Goal: Information Seeking & Learning: Learn about a topic

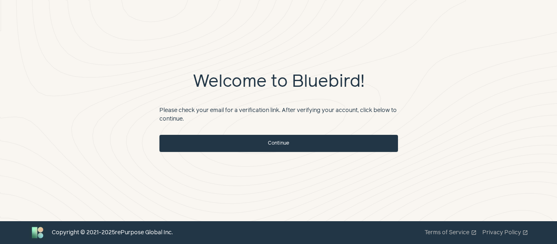
click at [269, 148] on link "Continue" at bounding box center [278, 143] width 239 height 17
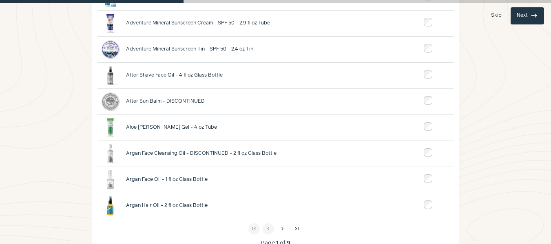
scroll to position [163, 0]
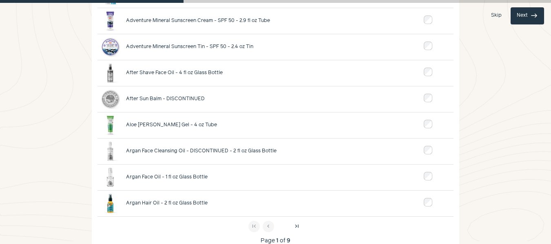
click at [279, 226] on span "chevron_right" at bounding box center [282, 226] width 7 height 7
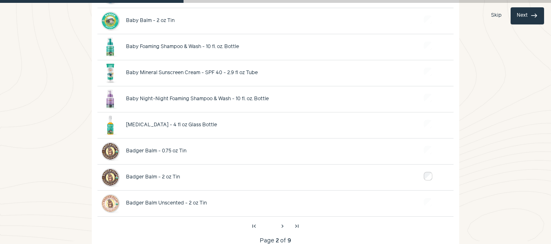
click at [271, 226] on span "chevron_left" at bounding box center [268, 226] width 7 height 7
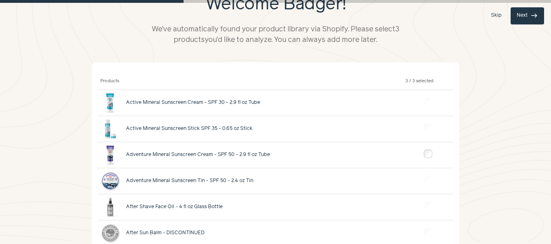
scroll to position [0, 0]
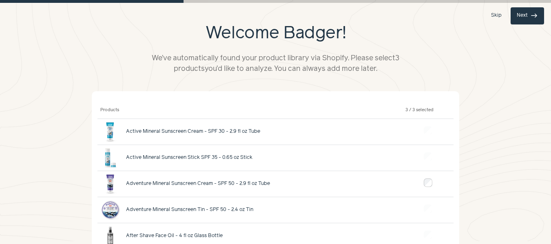
click at [523, 14] on button "Next east" at bounding box center [526, 15] width 33 height 17
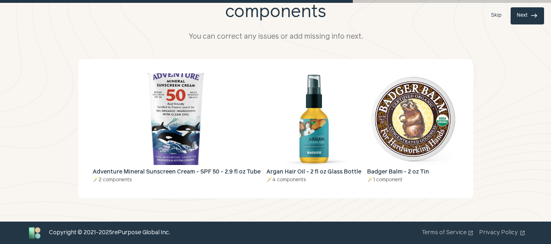
scroll to position [43, 0]
click at [517, 17] on button "Next east" at bounding box center [526, 15] width 33 height 17
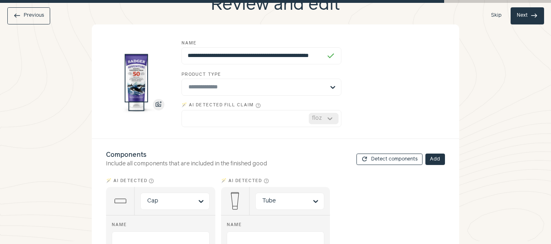
scroll to position [2, 0]
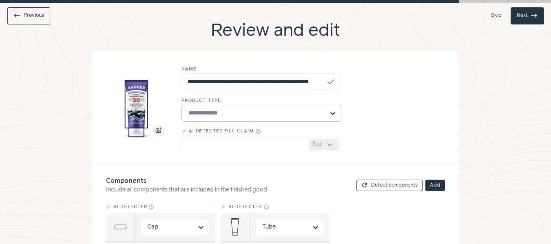
click at [272, 113] on input "Product type" at bounding box center [256, 113] width 136 height 16
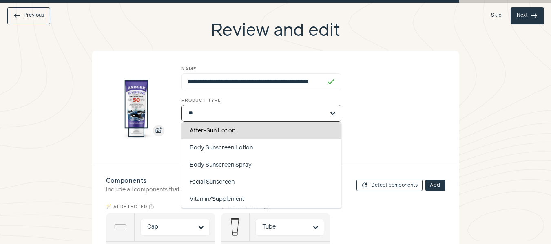
scroll to position [0, 0]
type input "***"
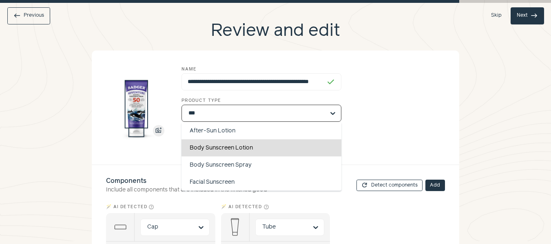
click at [270, 145] on div "Body Sunscreen Lotion" at bounding box center [261, 147] width 160 height 17
click at [270, 121] on input "***" at bounding box center [256, 113] width 136 height 16
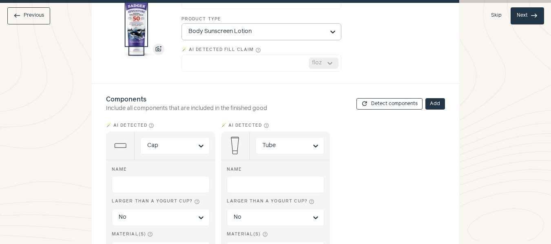
scroll to position [125, 0]
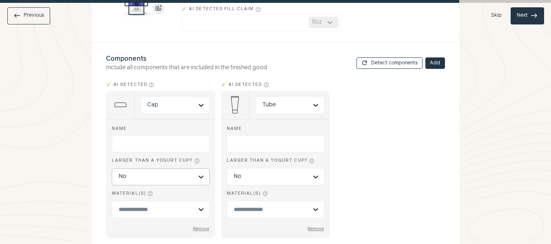
click at [177, 177] on input "Larger than a yogurt cup? help_outline No" at bounding box center [156, 177] width 74 height 16
click at [177, 177] on input "Larger than a yogurt cup? help_outline No Yes Option No, selected. You are curr…" at bounding box center [156, 177] width 74 height 16
click at [179, 205] on input "Material(s) help_outline Option undefined, selected. Select is focused, type to…" at bounding box center [156, 209] width 74 height 9
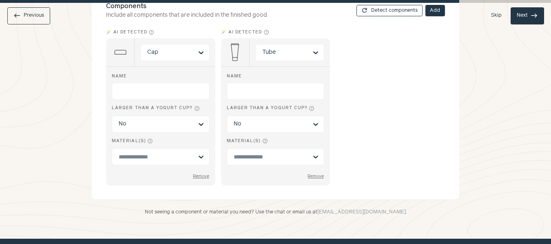
scroll to position [195, 0]
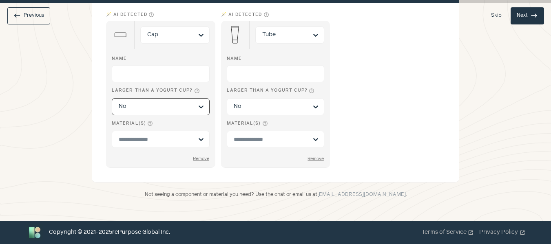
click at [174, 111] on input "Larger than a yogurt cup? help_outline Option No, selected. Select is focused, …" at bounding box center [156, 107] width 74 height 16
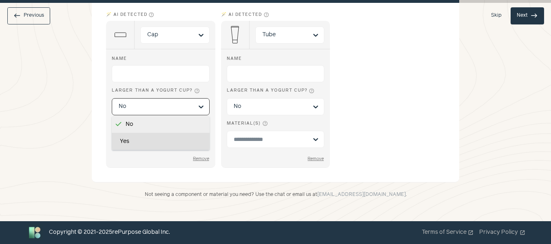
click at [169, 138] on div "Yes" at bounding box center [161, 141] width 98 height 17
click at [169, 115] on input "Larger than a yogurt cup? help_outline No Yes Option No, selected. You are curr…" at bounding box center [156, 107] width 74 height 16
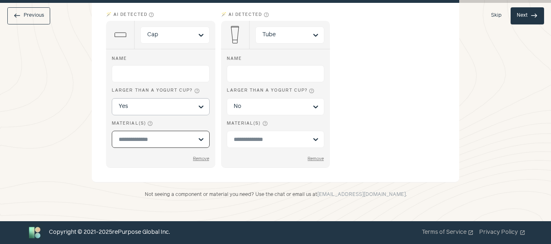
click at [167, 141] on input "Material(s) help_outline Option undefined, selected. Select is focused, type to…" at bounding box center [156, 139] width 74 height 9
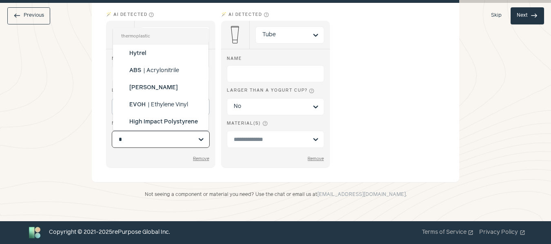
type input "**"
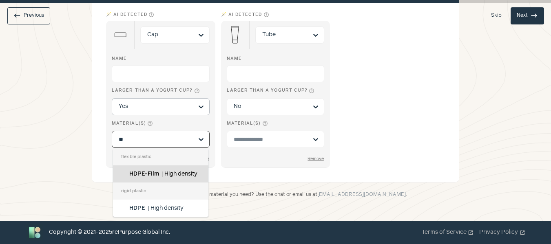
click at [169, 171] on span "High density polyethylene film" at bounding box center [163, 182] width 68 height 23
click at [169, 144] on input "**" at bounding box center [156, 139] width 74 height 9
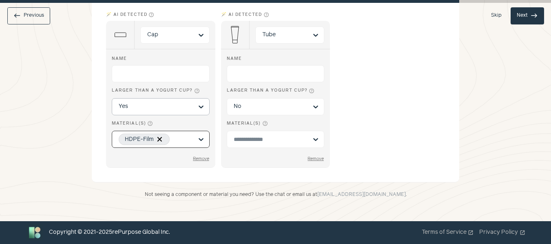
scroll to position [154, 0]
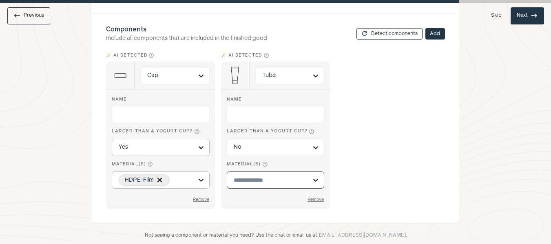
click at [259, 178] on input "Material(s) help_outline Option undefined, selected. Select is focused, type to…" at bounding box center [271, 180] width 74 height 9
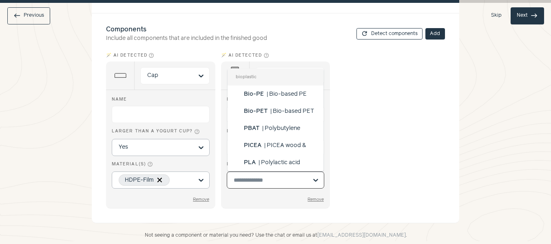
click at [401, 165] on div "🪄 AI detected help_outline Cap Name Larger than a yogurt cup? help_outline Yes …" at bounding box center [275, 129] width 339 height 157
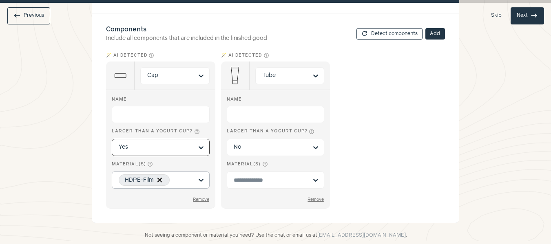
click at [177, 146] on input "Larger than a yogurt cup? help_outline Option Yes, selected. Select is focused,…" at bounding box center [156, 147] width 74 height 16
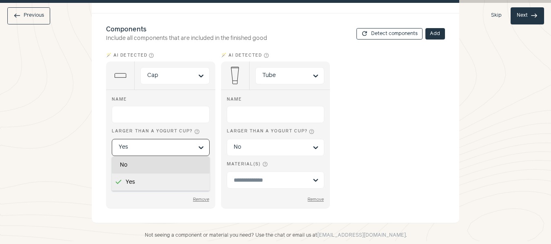
click at [156, 166] on div "No" at bounding box center [161, 165] width 98 height 17
click at [156, 156] on input "Larger than a yogurt cup? help_outline No Yes Option Yes, selected. You are cur…" at bounding box center [156, 147] width 74 height 16
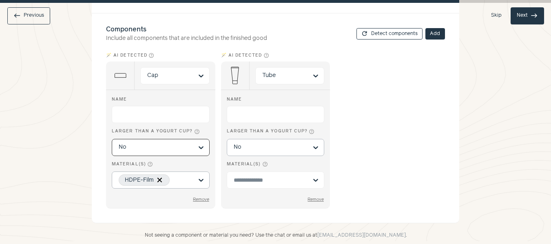
click at [278, 148] on input "Larger than a yogurt cup? help_outline No" at bounding box center [271, 147] width 74 height 16
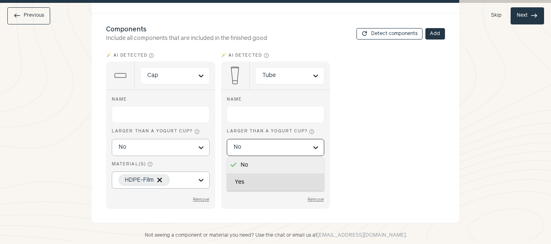
click at [281, 177] on div "Yes" at bounding box center [276, 182] width 98 height 17
click at [281, 156] on input "Larger than a yogurt cup? help_outline No Yes Option No, selected. You are curr…" at bounding box center [271, 147] width 74 height 16
click at [281, 177] on input "Material(s) help_outline Option undefined, selected. Select is focused, type to…" at bounding box center [271, 180] width 74 height 9
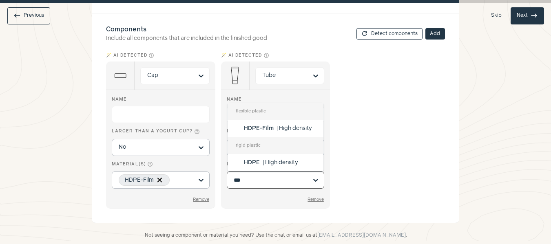
type input "****"
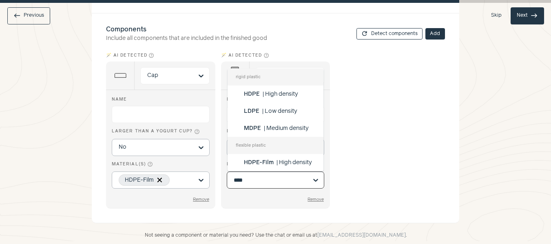
scroll to position [41, 0]
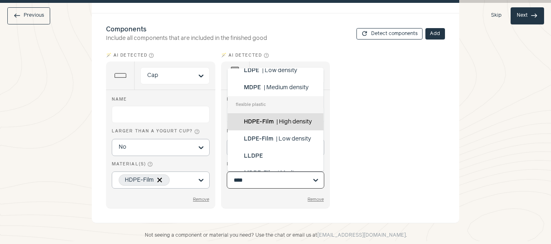
click at [283, 119] on span "High density polyethylene film" at bounding box center [278, 130] width 68 height 23
click at [283, 176] on input "****" at bounding box center [271, 180] width 74 height 9
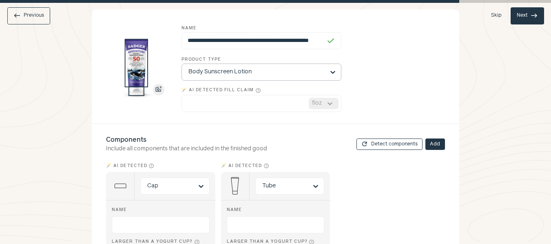
scroll to position [0, 0]
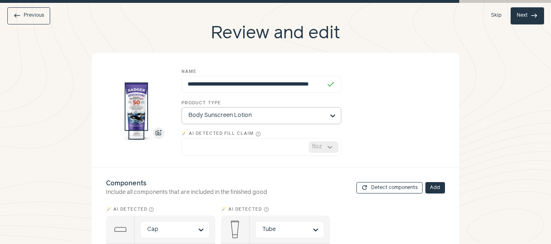
click at [519, 18] on button "Next east" at bounding box center [526, 15] width 33 height 17
type input "**********"
type input "*"
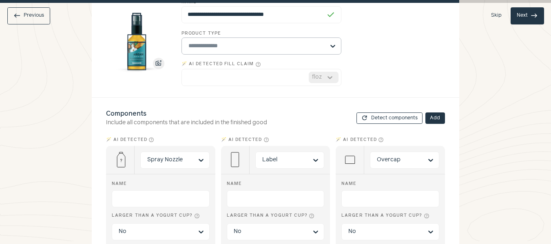
scroll to position [82, 0]
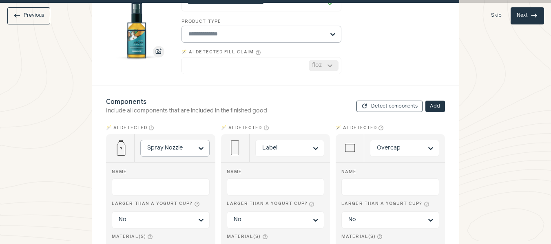
click at [192, 148] on input "Spray Nozzle" at bounding box center [170, 148] width 46 height 16
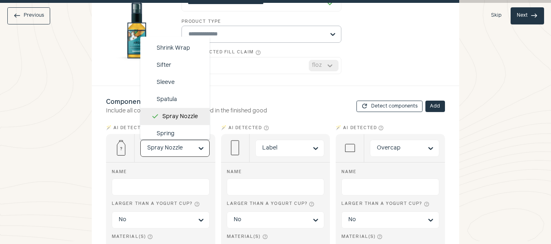
scroll to position [1884, 0]
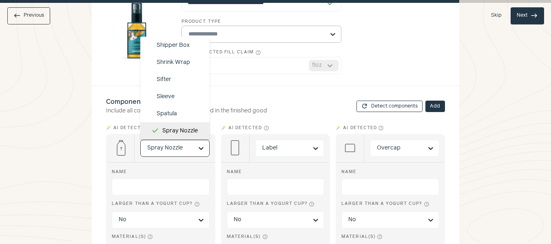
click at [168, 152] on input "All Actuator Adhesive Aerosol Nozzle Air Cell Airless Bottle Airless Jar Airles…" at bounding box center [170, 148] width 46 height 16
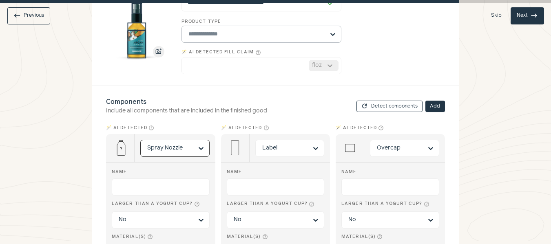
click at [191, 146] on input "Option Spray Nozzle, selected. Select is focused, type to refine list, press do…" at bounding box center [170, 148] width 46 height 16
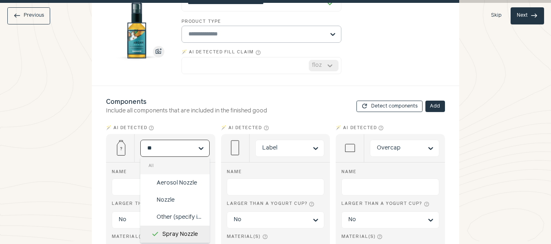
scroll to position [0, 0]
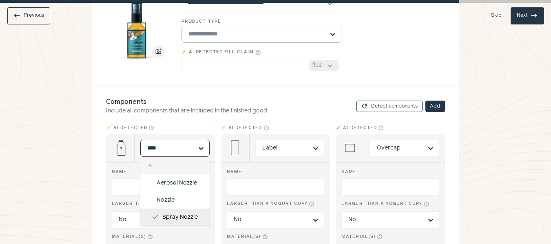
drag, startPoint x: 184, startPoint y: 149, endPoint x: 148, endPoint y: 154, distance: 36.7
click at [148, 154] on input "****" at bounding box center [170, 148] width 46 height 16
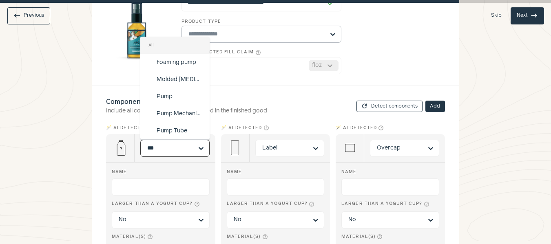
type input "****"
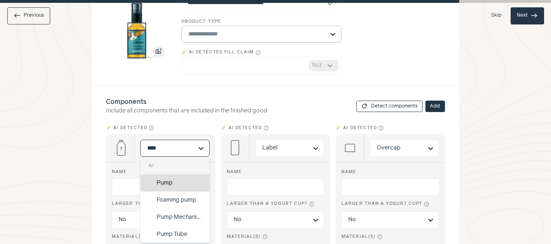
click at [173, 181] on div "Pump" at bounding box center [174, 182] width 69 height 17
click at [173, 157] on input "****" at bounding box center [170, 148] width 46 height 16
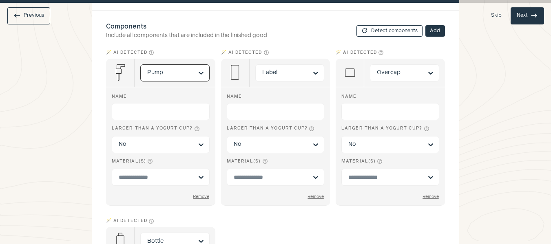
scroll to position [163, 0]
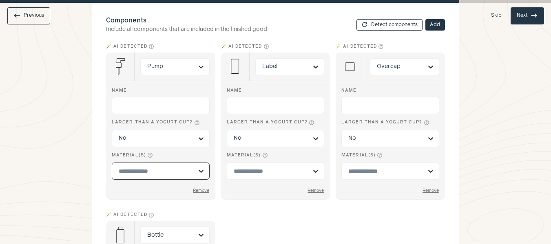
click at [138, 171] on input "Material(s) help_outline Option undefined, selected. Select is focused, type to…" at bounding box center [156, 171] width 74 height 9
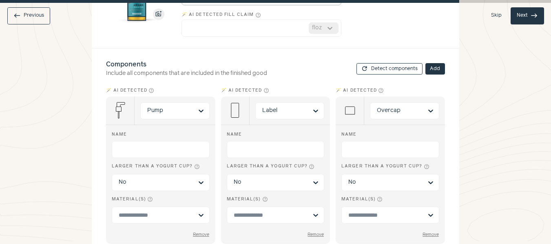
scroll to position [122, 0]
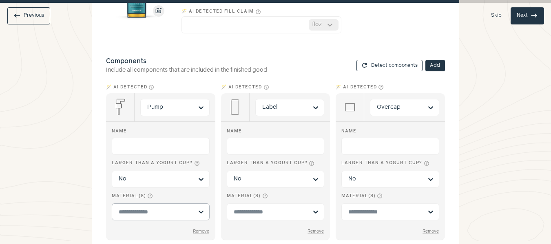
click at [186, 208] on input "Material(s) help_outline" at bounding box center [156, 212] width 74 height 9
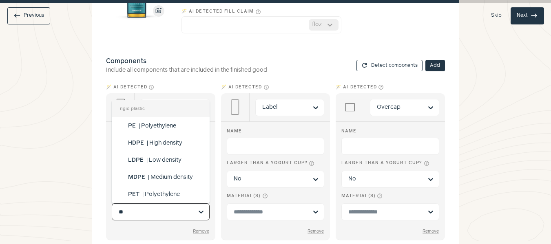
type input "***"
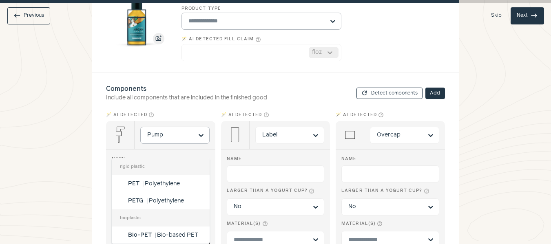
scroll to position [82, 0]
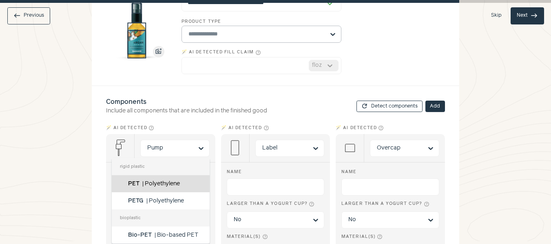
drag, startPoint x: 179, startPoint y: 180, endPoint x: 170, endPoint y: 184, distance: 10.1
click at [179, 181] on span "Polyethylene terephthalate" at bounding box center [154, 192] width 52 height 23
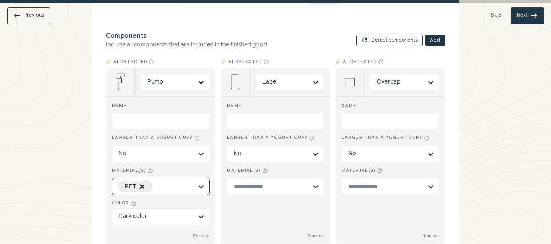
scroll to position [163, 0]
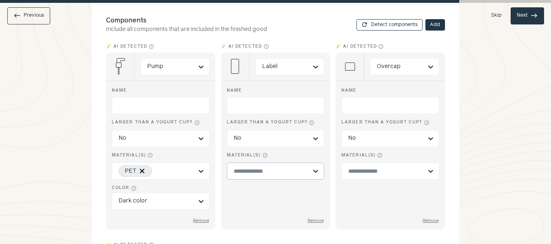
click at [265, 166] on div at bounding box center [271, 171] width 74 height 16
click at [265, 167] on input "Material(s) help_outline" at bounding box center [271, 171] width 74 height 9
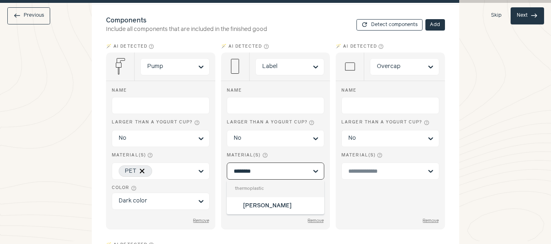
type input "********"
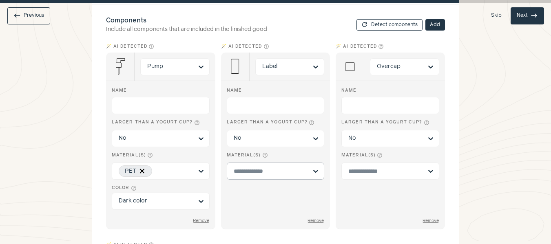
click at [259, 177] on div at bounding box center [271, 171] width 74 height 16
click at [259, 176] on input "Material(s) help_outline" at bounding box center [271, 171] width 74 height 9
click at [264, 172] on input "Material(s) help_outline Option undefined, selected. Select is focused, type to…" at bounding box center [271, 171] width 74 height 9
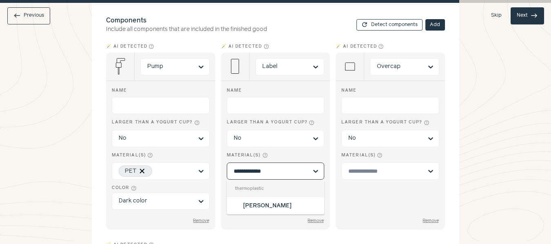
type input "**********"
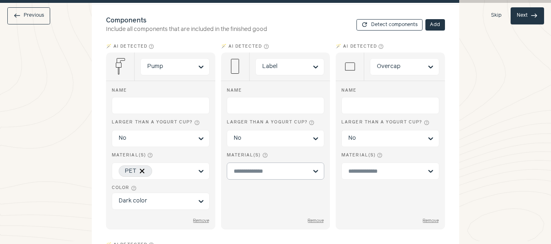
click at [271, 166] on div at bounding box center [271, 171] width 74 height 16
click at [271, 167] on input "Material(s) help_outline" at bounding box center [271, 171] width 74 height 9
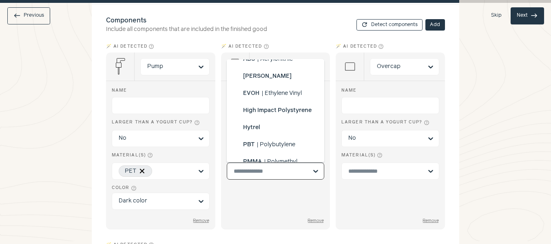
scroll to position [320, 0]
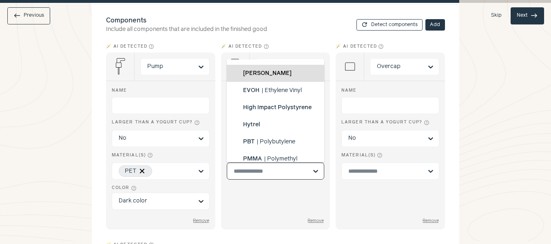
click at [274, 88] on span "Biaxially-oriented polypropylene" at bounding box center [268, 99] width 51 height 23
click at [274, 167] on input "Material(s) help_outline mixed BoPET | Biaxially Oriented Polyethylene Terephth…" at bounding box center [271, 171] width 74 height 9
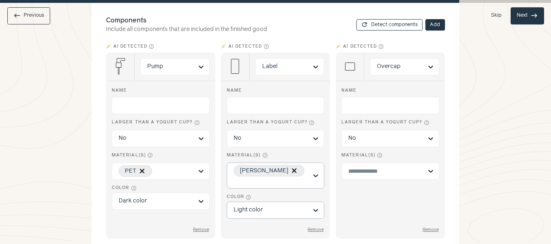
click at [294, 204] on input "Color help_outline Light color" at bounding box center [271, 210] width 74 height 16
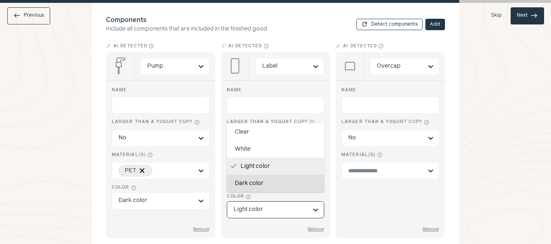
click at [276, 176] on div "Dark color" at bounding box center [276, 183] width 98 height 17
click at [276, 202] on input "Color help_outline Clear White Light color Dark color Option Light color, selec…" at bounding box center [271, 210] width 74 height 16
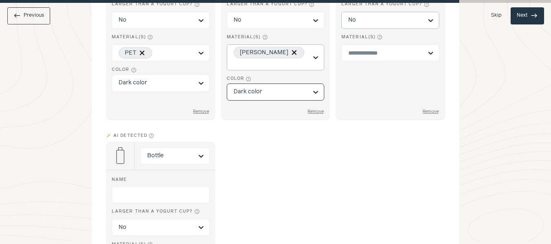
scroll to position [286, 0]
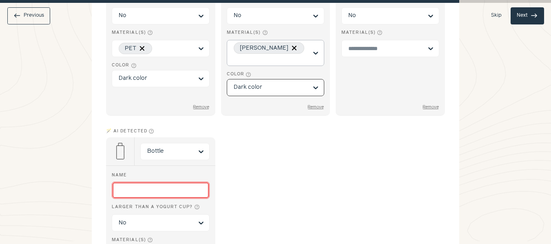
click at [181, 182] on input "Name" at bounding box center [161, 190] width 98 height 17
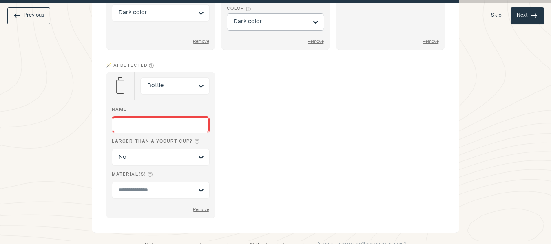
scroll to position [367, 0]
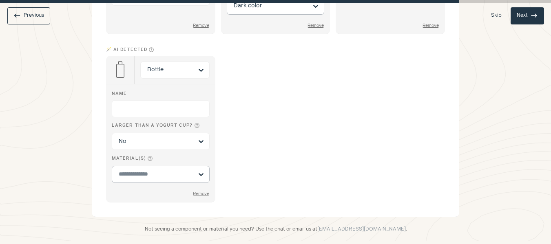
click at [168, 170] on input "Material(s) help_outline" at bounding box center [156, 174] width 74 height 9
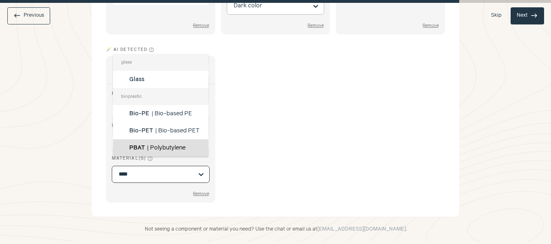
type input "*****"
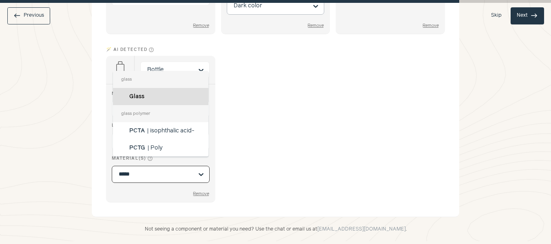
click at [170, 96] on div "Glass" at bounding box center [161, 96] width 96 height 17
click at [170, 170] on input "*****" at bounding box center [156, 174] width 74 height 9
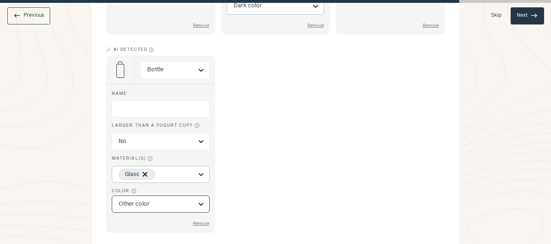
click at [175, 196] on input "Color help_outline Option Other color, selected. Select is focused, type to ref…" at bounding box center [156, 204] width 74 height 16
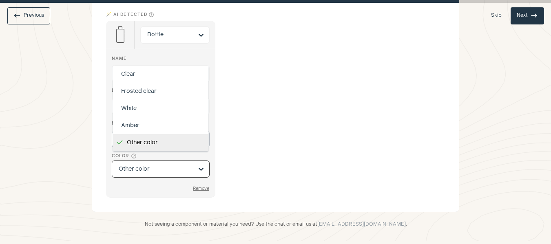
click at [172, 161] on input "Color help_outline Clear Frosted clear White Amber Other color Option Other col…" at bounding box center [156, 169] width 74 height 16
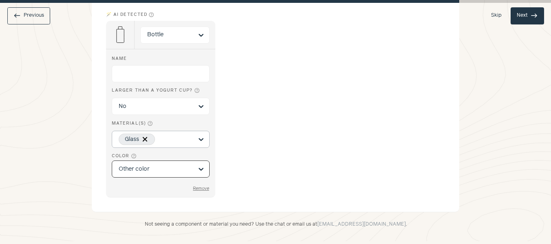
click at [172, 161] on input "Color help_outline Option Other color, selected. Select is focused, type to ref…" at bounding box center [156, 169] width 74 height 16
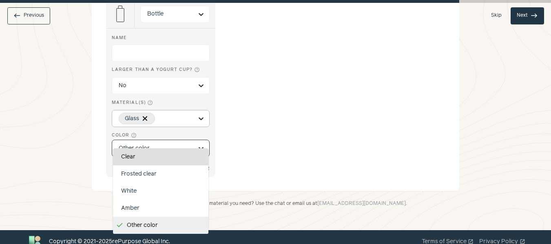
click at [157, 157] on div "Clear" at bounding box center [161, 156] width 96 height 17
click at [157, 157] on input "Color help_outline Clear Frosted clear White Amber Other color Option Other col…" at bounding box center [156, 148] width 74 height 16
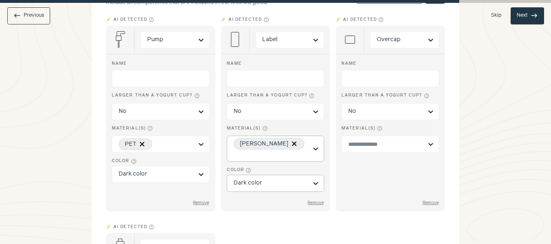
scroll to position [179, 0]
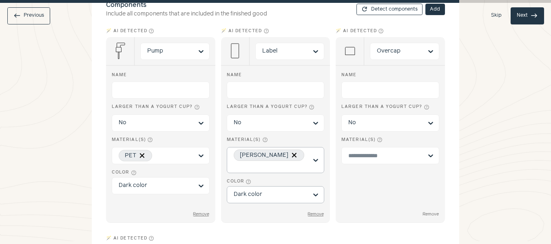
click at [435, 212] on button "Remove" at bounding box center [430, 214] width 17 height 5
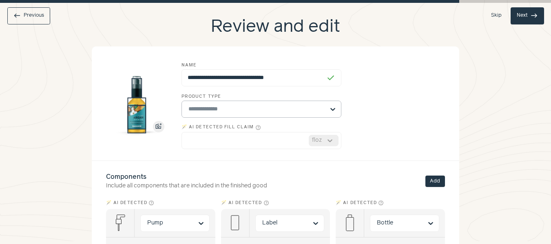
scroll to position [0, 0]
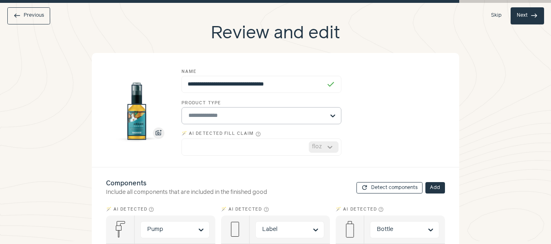
click at [520, 14] on button "Next east" at bounding box center [526, 15] width 33 height 17
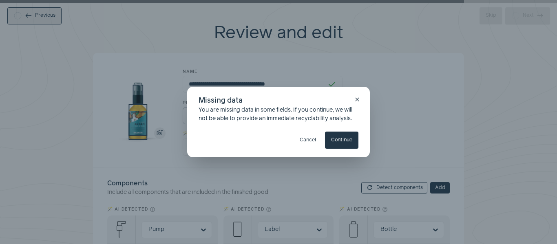
click at [342, 137] on button "Continue" at bounding box center [341, 140] width 33 height 17
type input "**********"
type input "****"
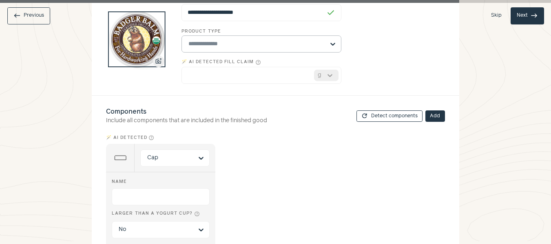
scroll to position [82, 0]
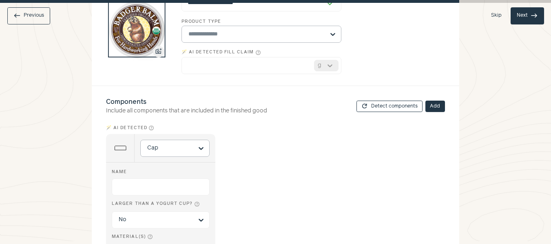
click at [200, 148] on div at bounding box center [201, 148] width 16 height 16
click at [193, 148] on input "Cap" at bounding box center [170, 148] width 46 height 16
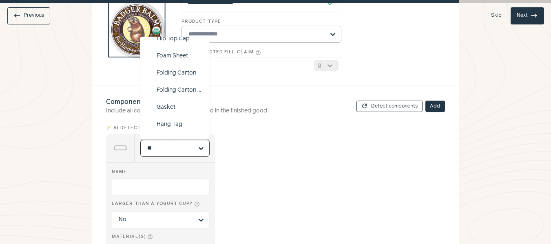
scroll to position [0, 0]
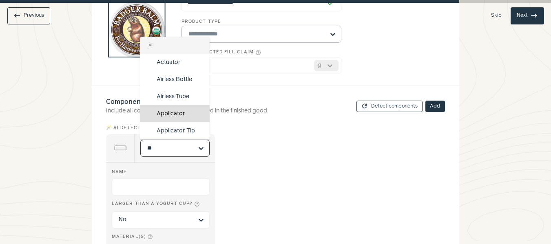
type input "***"
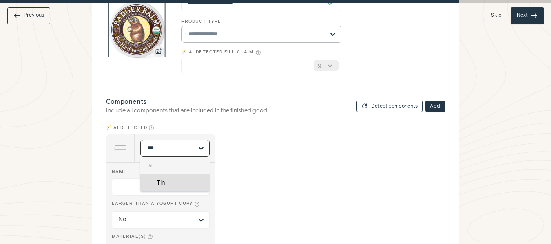
click at [169, 181] on div "Tin" at bounding box center [174, 182] width 69 height 17
click at [169, 157] on input "***" at bounding box center [170, 148] width 46 height 16
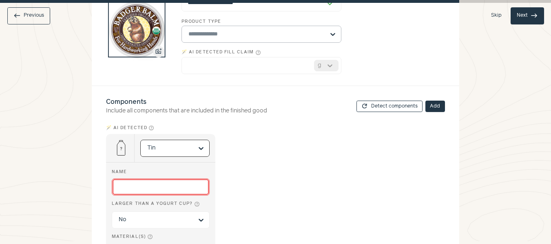
click at [172, 191] on input "Name" at bounding box center [161, 187] width 98 height 17
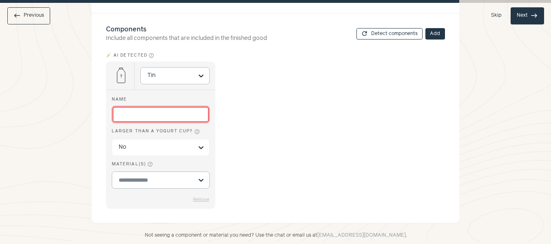
scroll to position [163, 0]
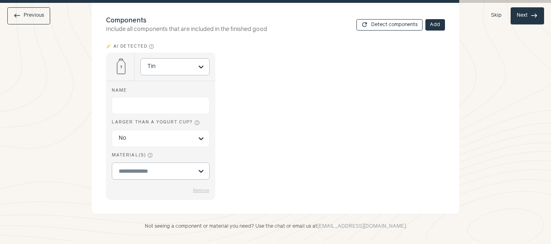
click at [158, 169] on input "Material(s) help_outline" at bounding box center [156, 171] width 74 height 9
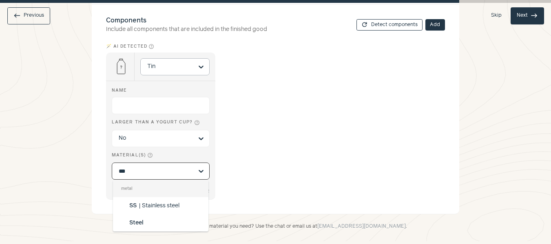
type input "****"
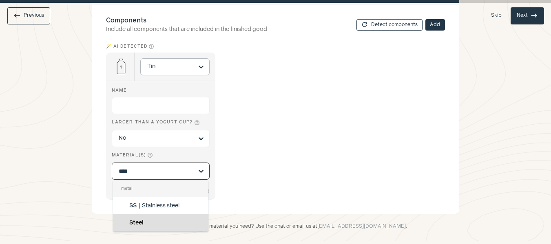
click at [159, 218] on div "Steel" at bounding box center [161, 222] width 96 height 17
click at [159, 176] on input "****" at bounding box center [156, 171] width 74 height 9
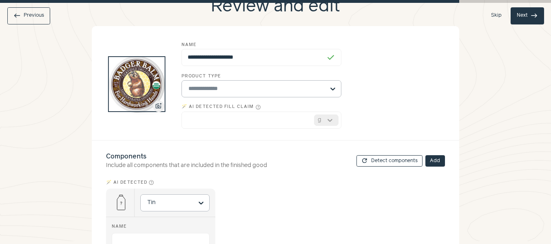
scroll to position [0, 0]
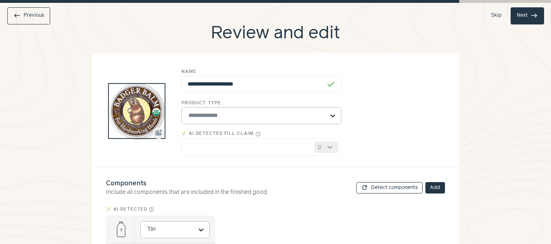
click at [514, 21] on button "Next east" at bounding box center [526, 15] width 33 height 17
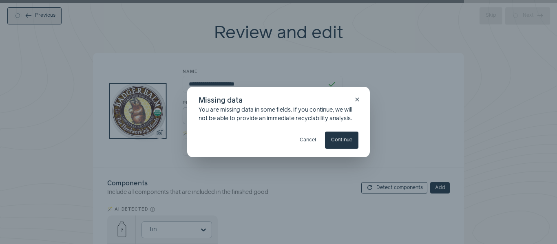
click at [336, 146] on button "Continue" at bounding box center [341, 140] width 33 height 17
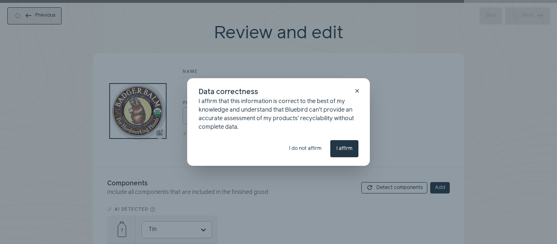
click at [349, 148] on button "I affirm" at bounding box center [344, 148] width 28 height 17
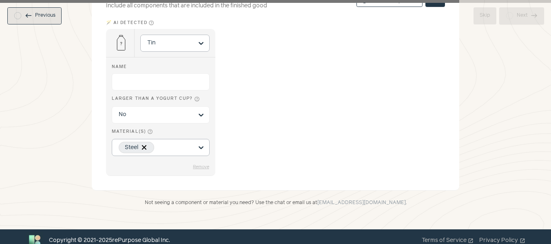
scroll to position [195, 0]
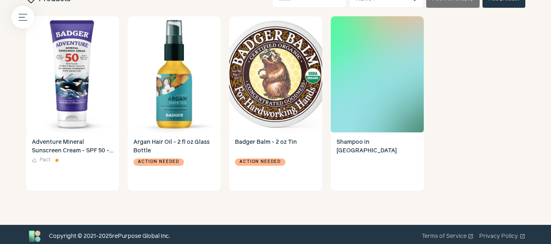
scroll to position [330, 0]
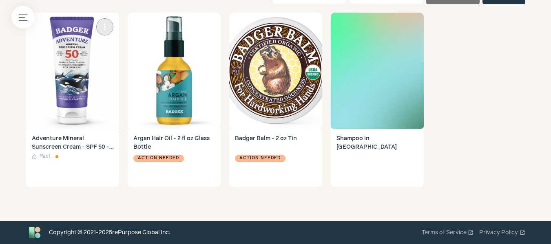
click at [75, 171] on div "Recycle Pact" at bounding box center [73, 167] width 82 height 29
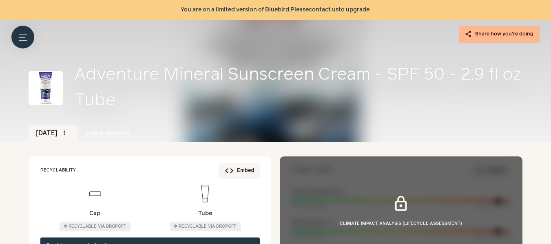
click at [323, 10] on link "contact us" at bounding box center [324, 10] width 30 height 6
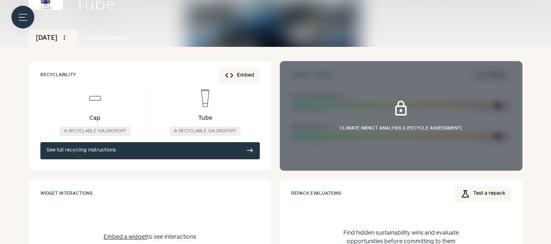
scroll to position [88, 0]
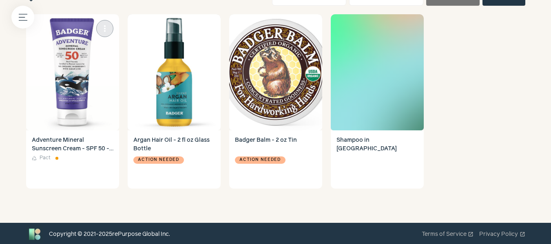
scroll to position [330, 0]
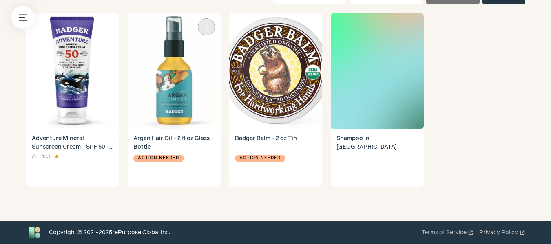
click at [163, 105] on img at bounding box center [174, 71] width 93 height 116
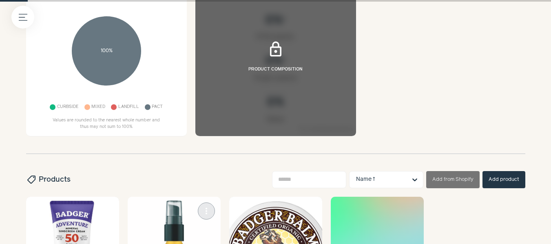
scroll to position [126, 0]
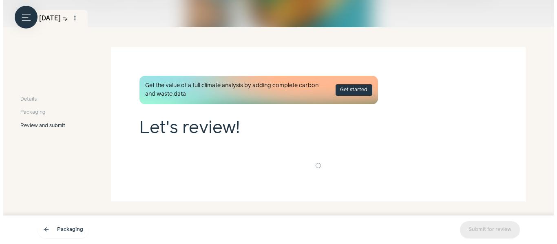
scroll to position [123, 0]
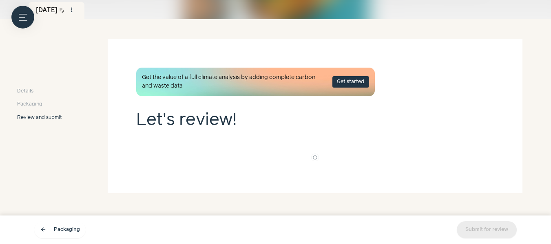
click at [353, 83] on button "Get started" at bounding box center [350, 81] width 37 height 11
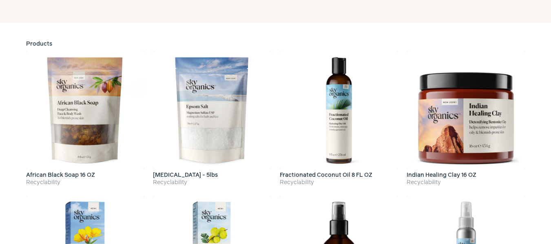
scroll to position [122, 0]
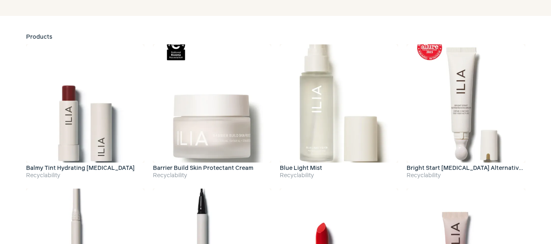
scroll to position [163, 0]
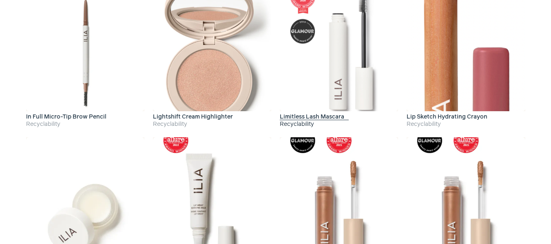
click at [314, 97] on img at bounding box center [339, 52] width 118 height 118
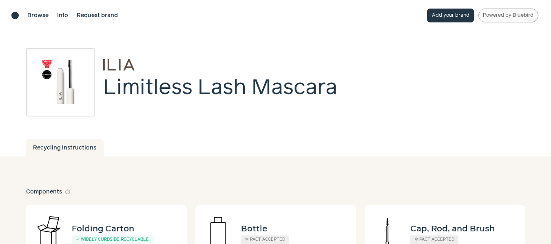
click at [18, 16] on div "Brand directory home" at bounding box center [14, 15] width 7 height 7
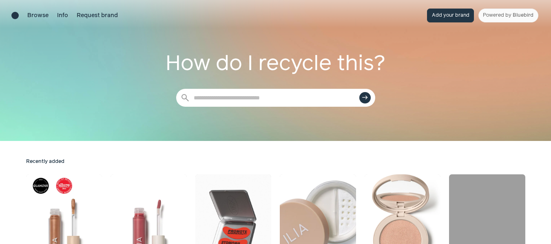
click at [454, 18] on button "Add your brand" at bounding box center [450, 16] width 47 height 14
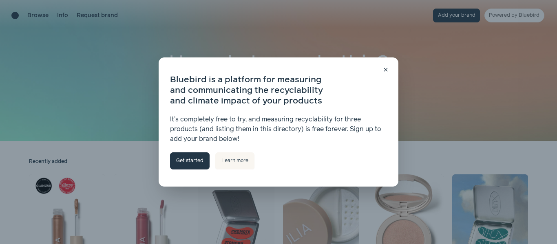
click at [181, 163] on link "Get started" at bounding box center [190, 160] width 40 height 17
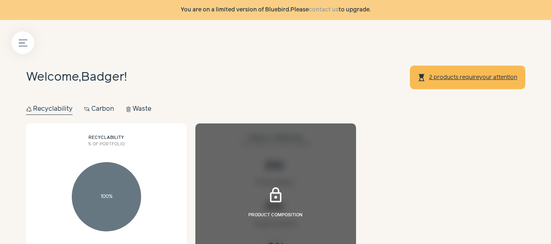
click at [95, 109] on button "Carbon Carbon" at bounding box center [99, 109] width 30 height 11
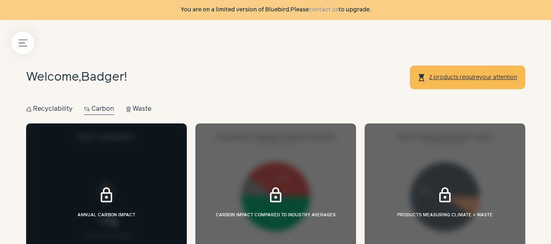
click at [139, 110] on button "Waste Waste" at bounding box center [139, 109] width 26 height 11
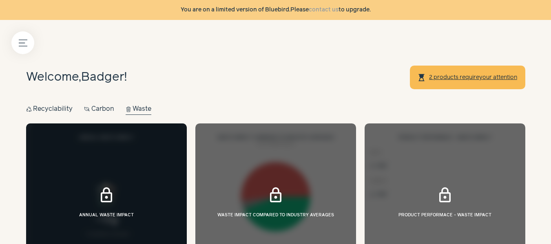
click at [44, 109] on button "Recycle Recyclability" at bounding box center [49, 109] width 47 height 11
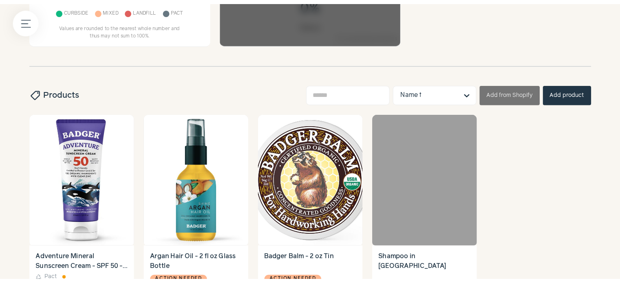
scroll to position [41, 0]
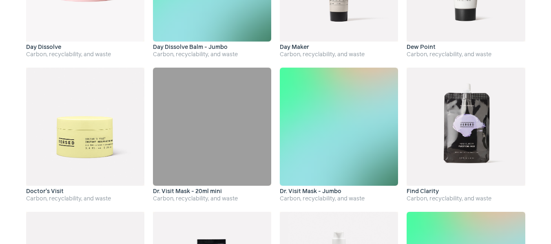
scroll to position [408, 0]
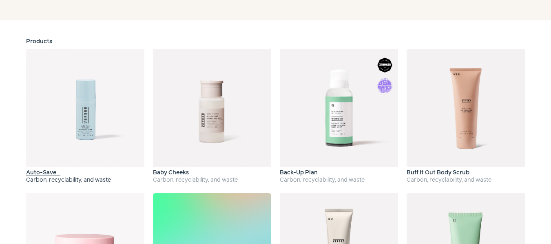
click at [57, 112] on img at bounding box center [85, 108] width 118 height 118
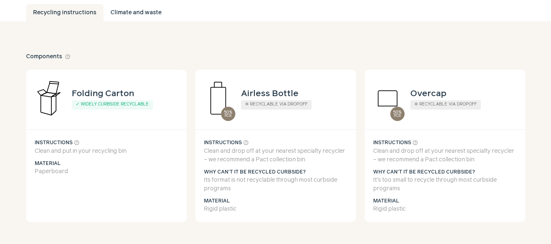
scroll to position [122, 0]
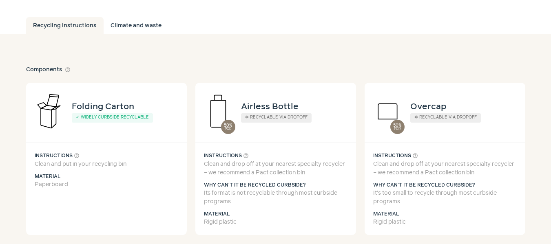
click at [133, 22] on link "Climate and waste" at bounding box center [136, 25] width 65 height 17
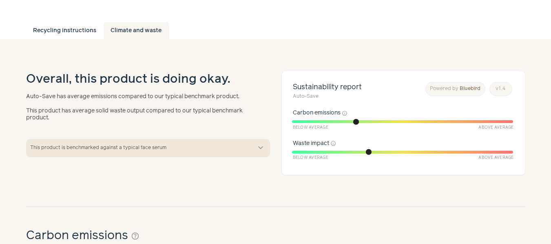
scroll to position [122, 0]
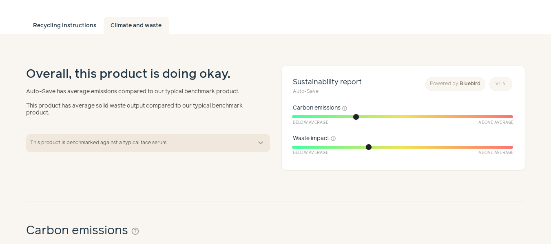
click at [245, 144] on span "This product is benchmarked against a typical face serum" at bounding box center [140, 142] width 220 height 7
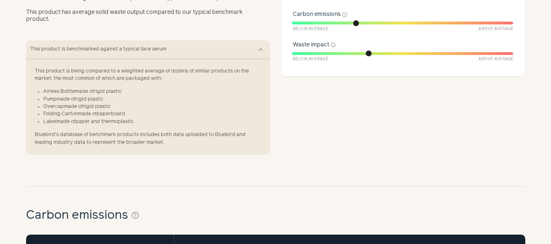
scroll to position [163, 0]
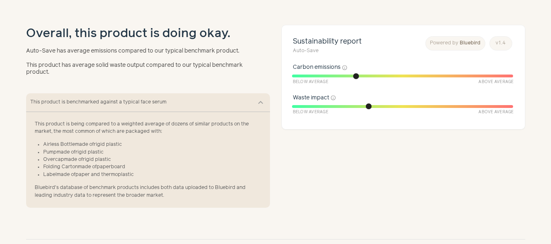
click at [244, 106] on span "This product is benchmarked against a typical face serum" at bounding box center [140, 102] width 220 height 7
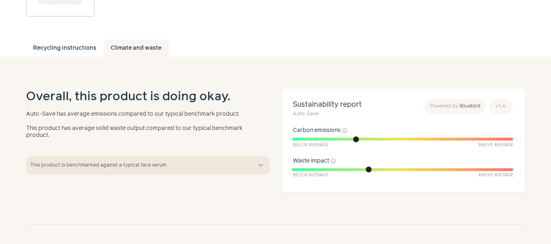
scroll to position [0, 0]
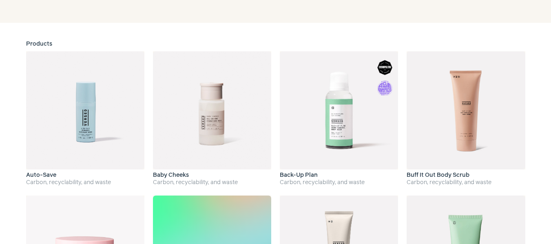
scroll to position [122, 0]
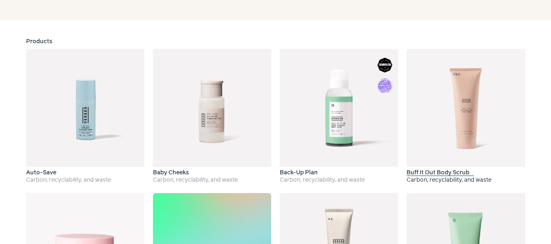
click at [469, 112] on img at bounding box center [465, 108] width 118 height 118
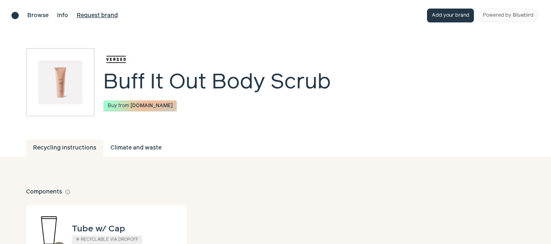
click at [97, 15] on link "Request brand" at bounding box center [97, 15] width 41 height 9
click at [7, 13] on div "Browse Info Request brand Add your brand Powered by Bluebird" at bounding box center [275, 15] width 551 height 31
click at [13, 13] on div "Brand directory home" at bounding box center [14, 15] width 7 height 7
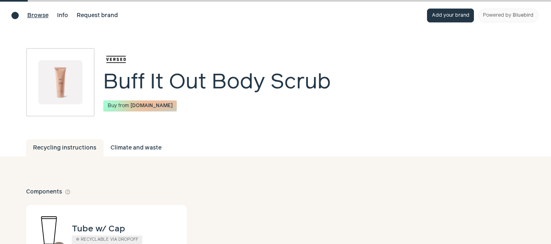
click at [40, 22] on div "Browse Info Request brand" at bounding box center [64, 16] width 106 height 14
click at [40, 12] on link "Browse" at bounding box center [37, 15] width 21 height 9
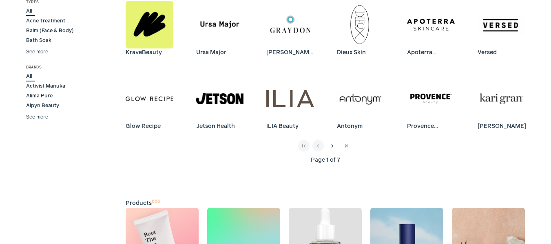
scroll to position [122, 0]
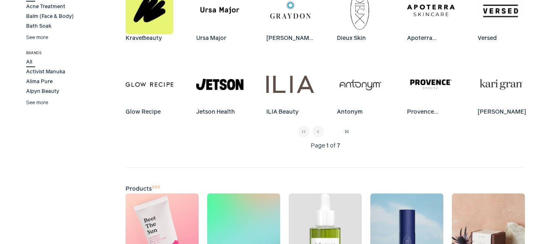
click at [327, 129] on button "chevron_right" at bounding box center [332, 131] width 11 height 11
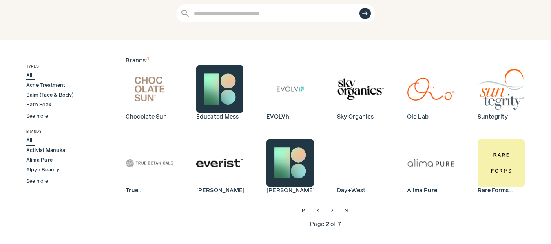
scroll to position [41, 0]
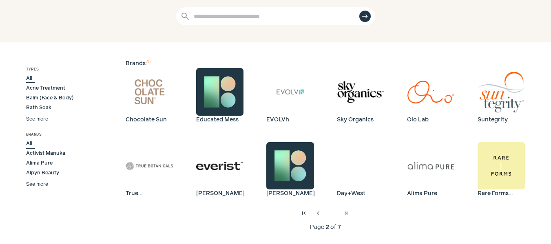
click at [331, 214] on span "chevron_right" at bounding box center [332, 213] width 7 height 7
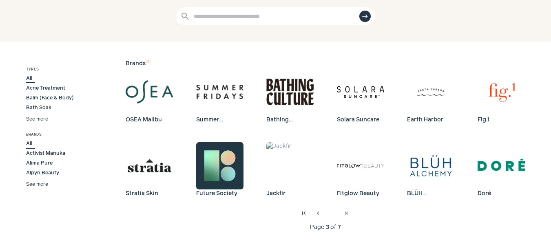
click at [331, 214] on span "chevron_right" at bounding box center [332, 213] width 7 height 7
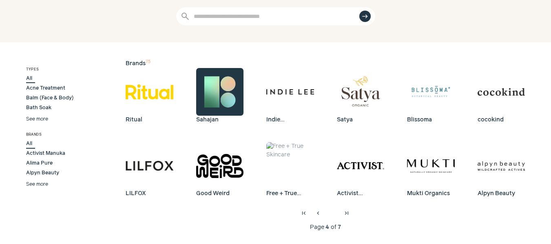
click at [331, 214] on span "chevron_right" at bounding box center [332, 213] width 7 height 7
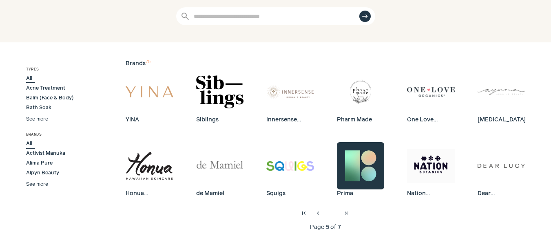
click at [331, 214] on span "chevron_right" at bounding box center [332, 213] width 7 height 7
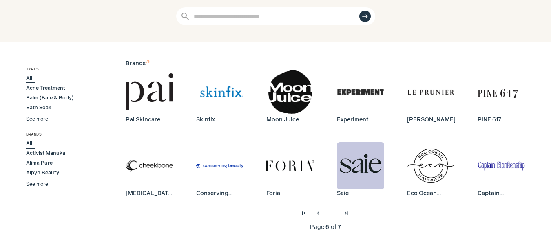
click at [331, 214] on span "chevron_right" at bounding box center [332, 213] width 7 height 7
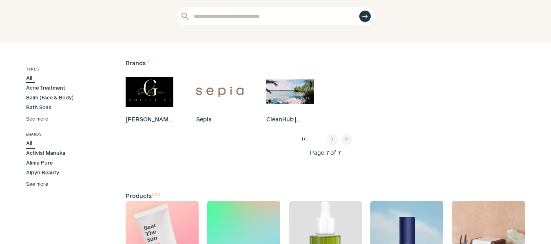
click at [317, 142] on span "chevron_left" at bounding box center [318, 139] width 7 height 7
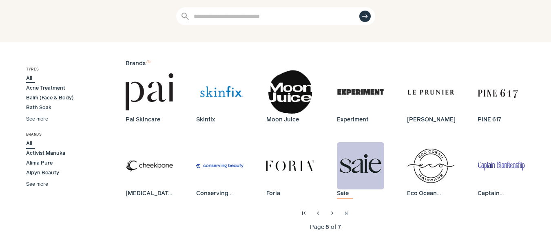
click at [356, 174] on img at bounding box center [361, 166] width 48 height 48
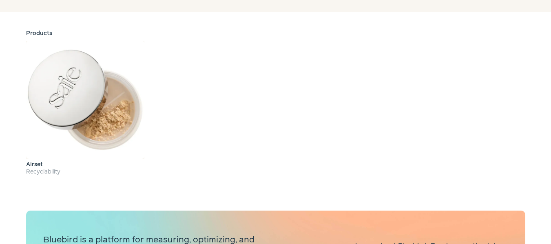
scroll to position [186, 0]
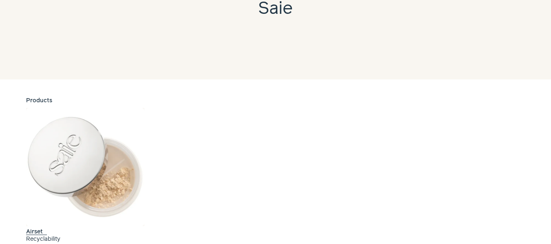
click at [130, 171] on img at bounding box center [85, 167] width 118 height 118
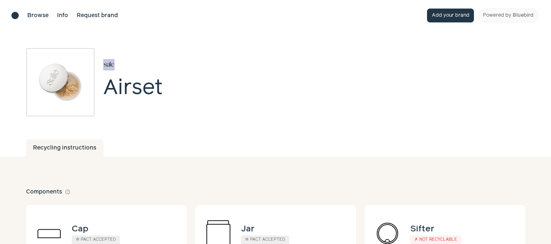
click at [109, 66] on img "Brand overview page" at bounding box center [108, 64] width 11 height 11
